Goal: Find specific page/section: Find specific page/section

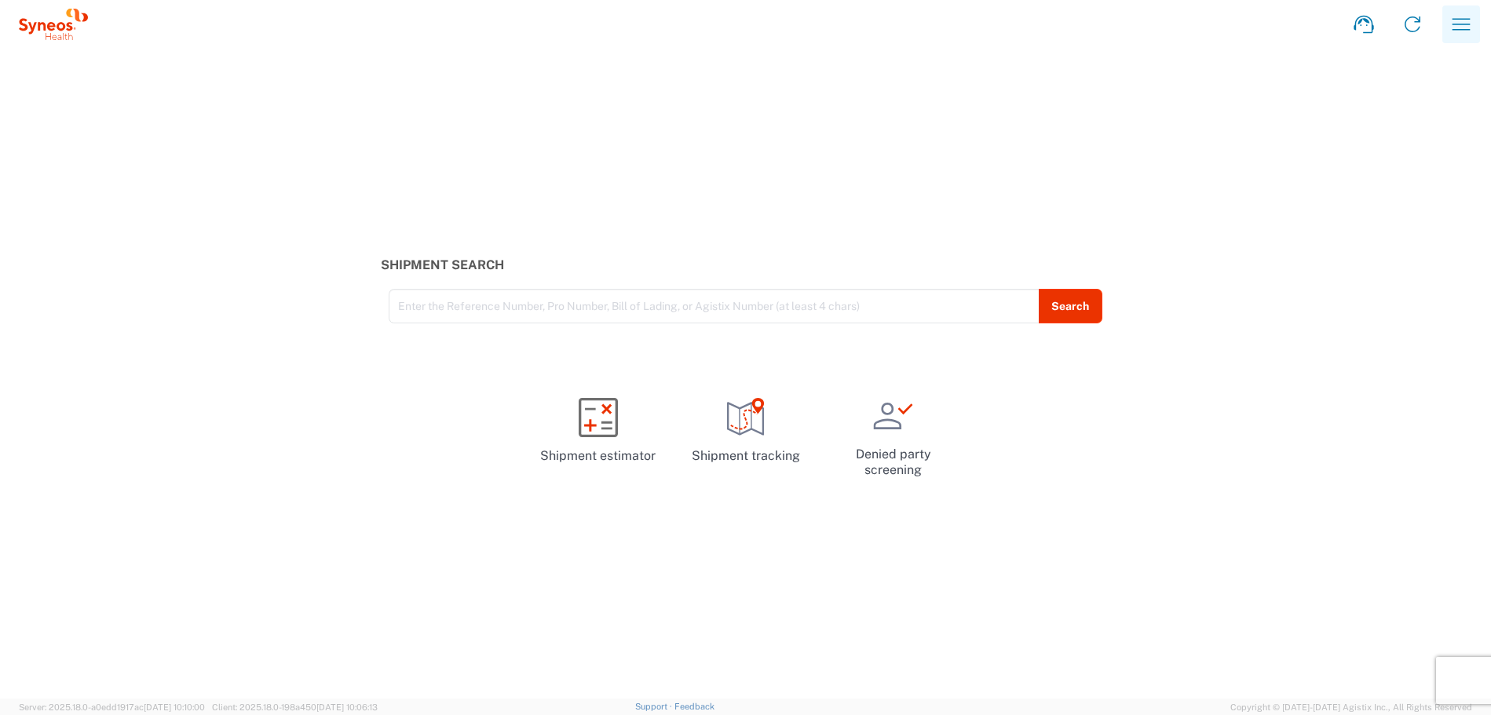
click at [1460, 22] on icon "button" at bounding box center [1460, 24] width 25 height 25
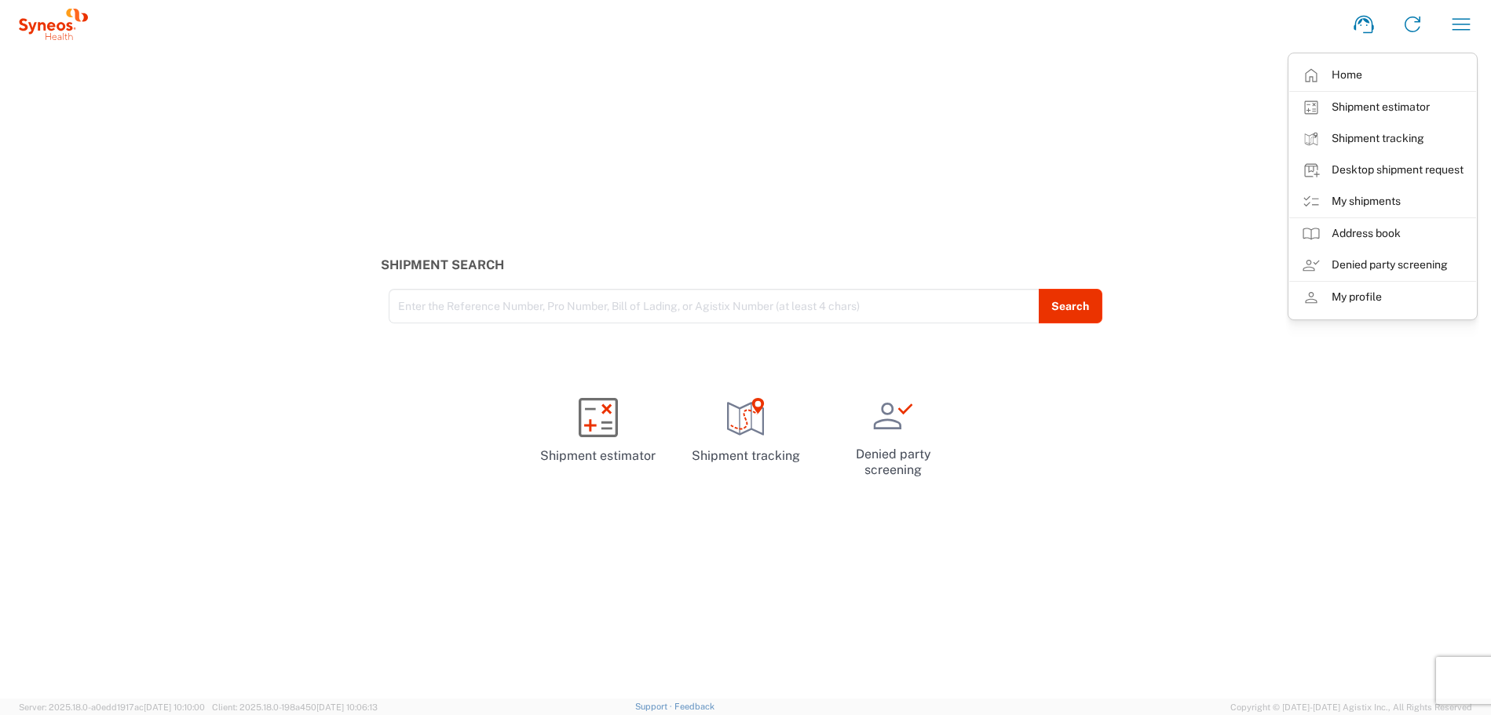
click at [904, 159] on div "Shipment Search Enter the Reference Number, Pro Number, Bill of Lading, or Agis…" at bounding box center [745, 374] width 1491 height 650
